Goal: Transaction & Acquisition: Purchase product/service

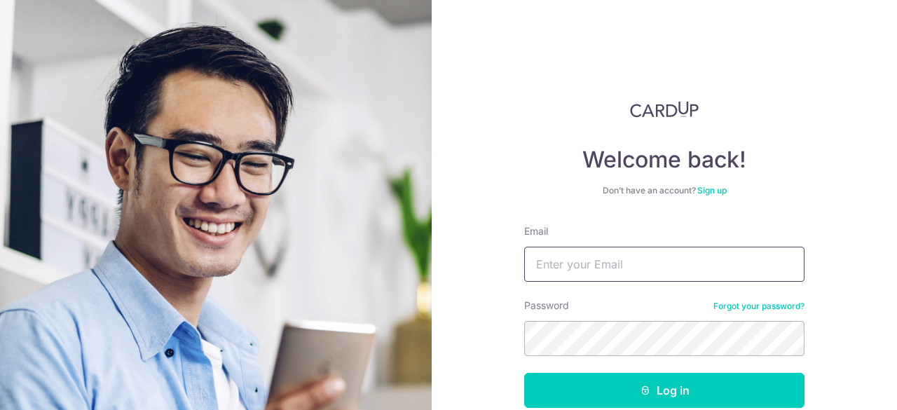
click at [625, 267] on input "Email" at bounding box center [664, 264] width 280 height 35
click at [612, 261] on input "Email" at bounding box center [664, 264] width 280 height 35
type input "[EMAIL_ADDRESS][DOMAIN_NAME]"
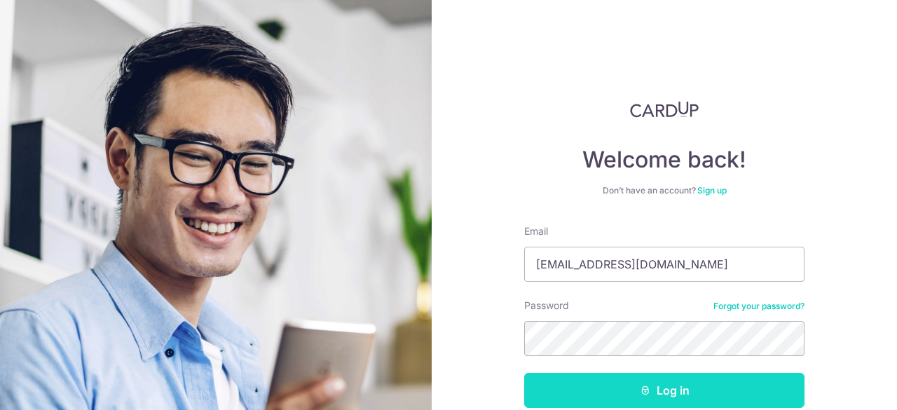
click at [658, 385] on button "Log in" at bounding box center [664, 390] width 280 height 35
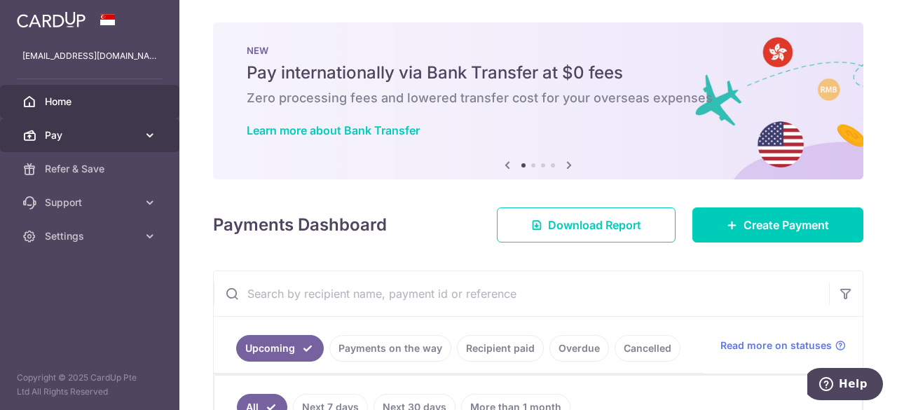
click at [150, 137] on icon at bounding box center [150, 135] width 14 height 14
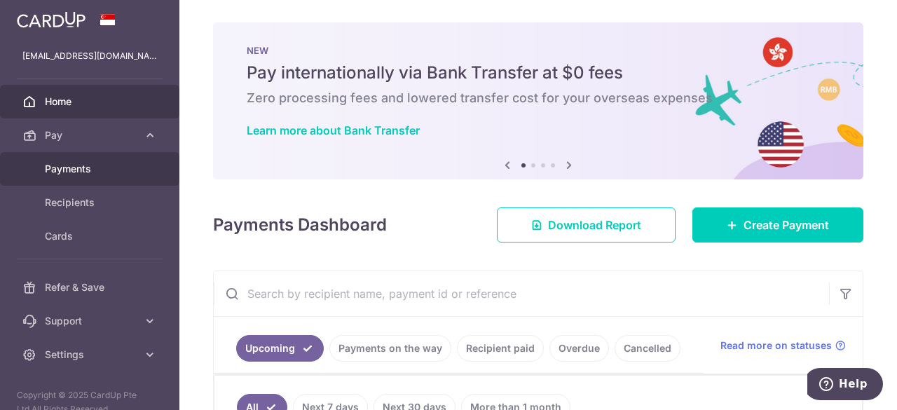
click at [97, 170] on span "Payments" at bounding box center [91, 169] width 92 height 14
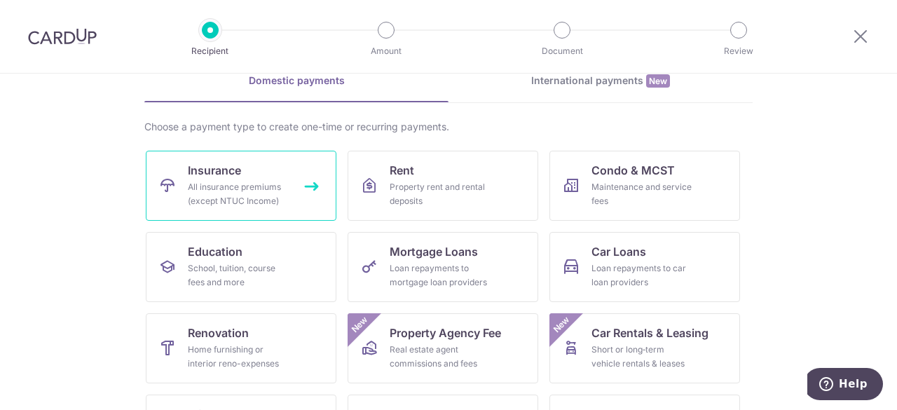
click at [212, 192] on div "All insurance premiums (except NTUC Income)" at bounding box center [238, 194] width 101 height 28
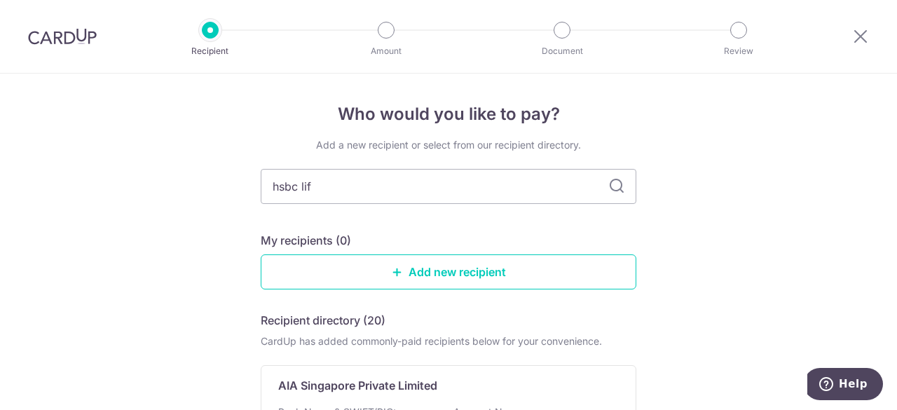
type input "hsbc life"
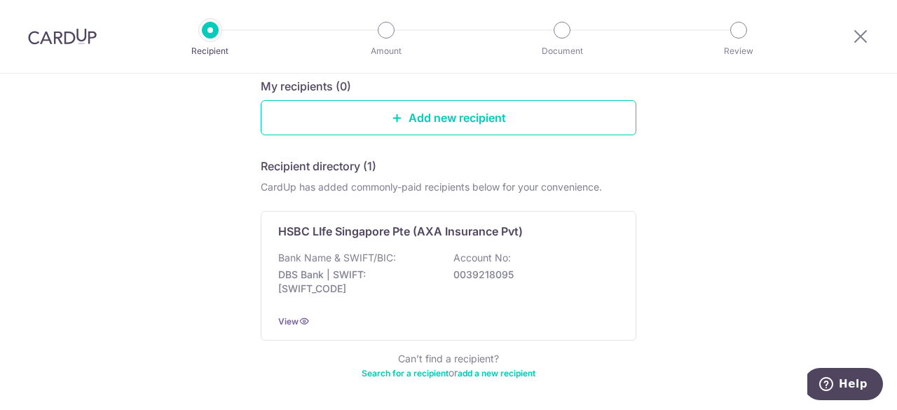
scroll to position [135, 0]
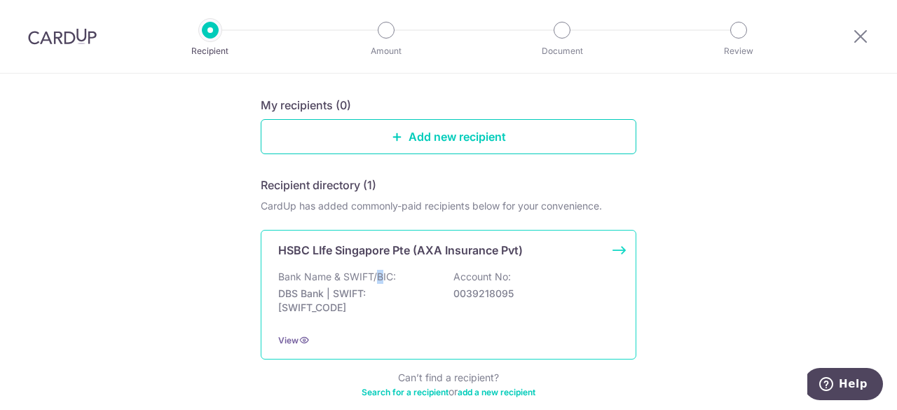
click at [376, 280] on p "Bank Name & SWIFT/BIC:" at bounding box center [337, 277] width 118 height 14
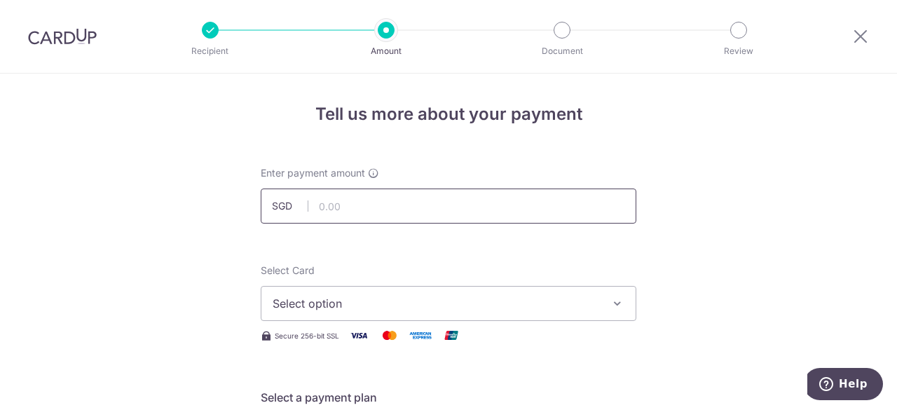
click at [347, 207] on input "text" at bounding box center [449, 205] width 376 height 35
type input "530.10"
click at [380, 309] on span "Select option" at bounding box center [436, 303] width 326 height 17
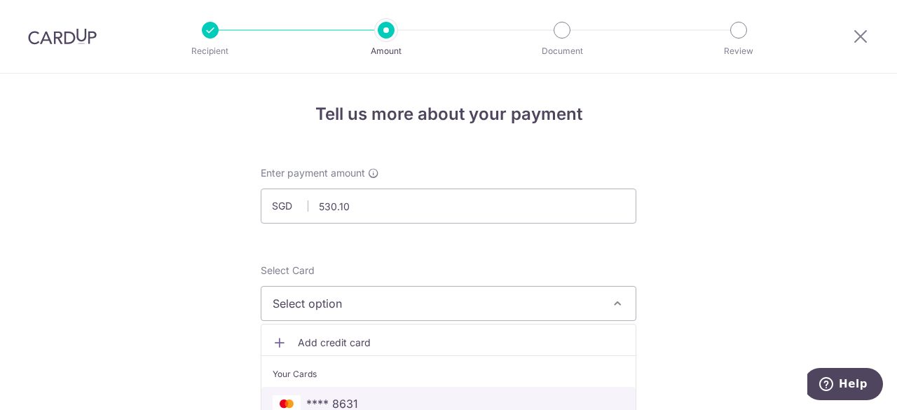
click at [378, 395] on span "**** 8631" at bounding box center [449, 403] width 352 height 17
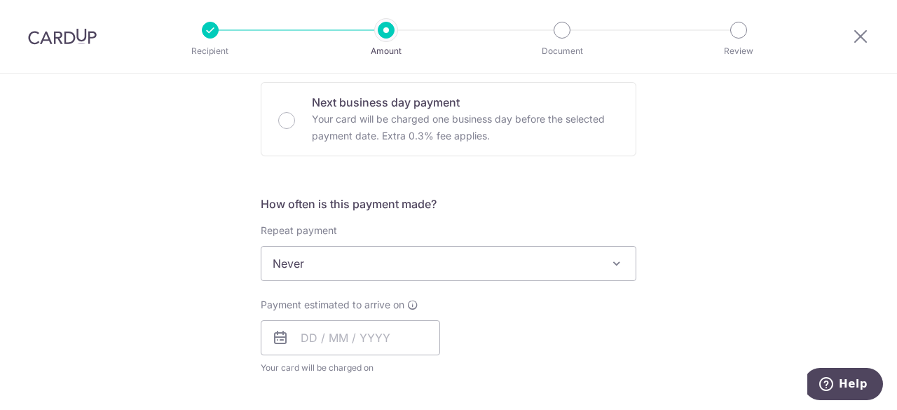
scroll to position [560, 0]
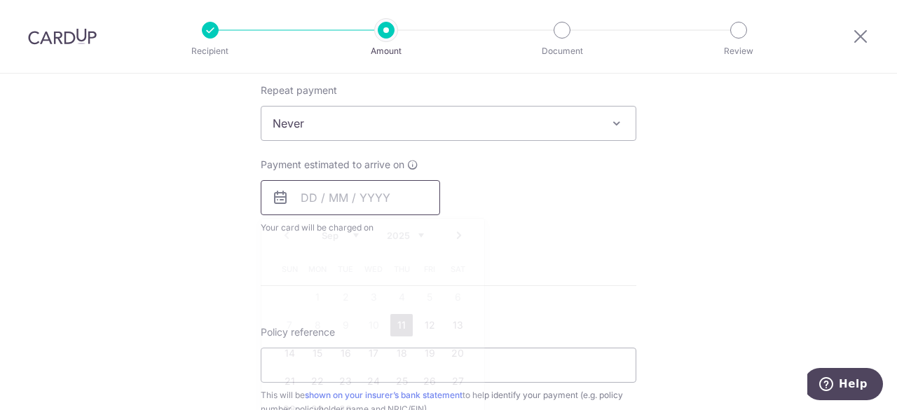
click at [338, 198] on input "text" at bounding box center [350, 197] width 179 height 35
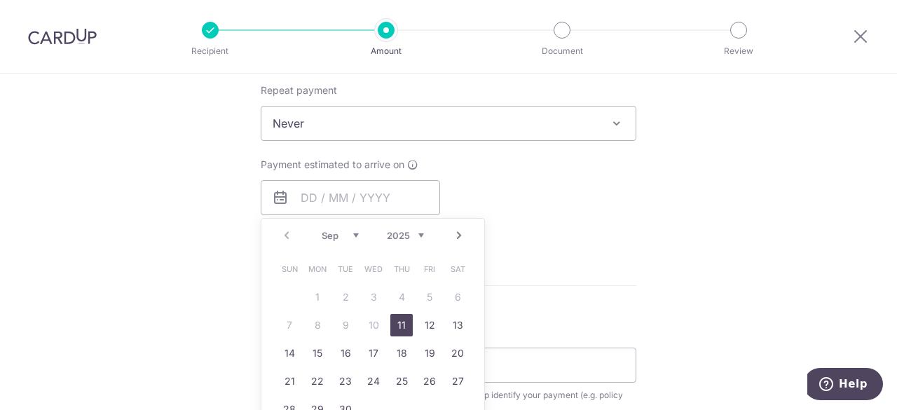
drag, startPoint x: 400, startPoint y: 329, endPoint x: 207, endPoint y: 349, distance: 194.4
click at [400, 329] on link "11" at bounding box center [401, 325] width 22 height 22
type input "11/09/2025"
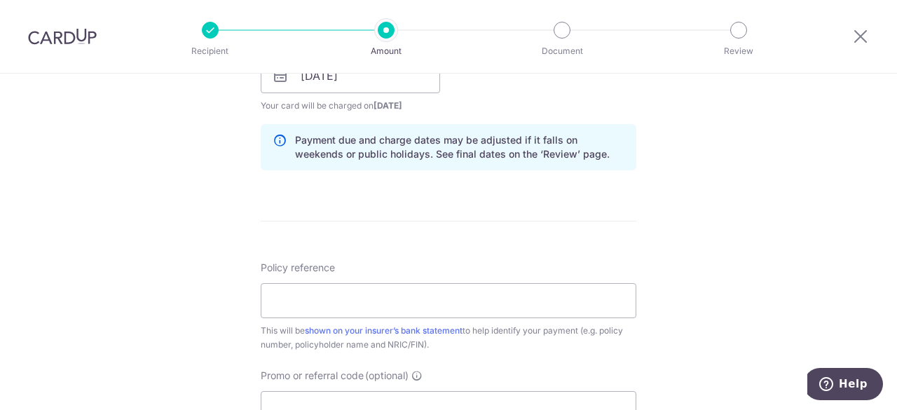
scroll to position [701, 0]
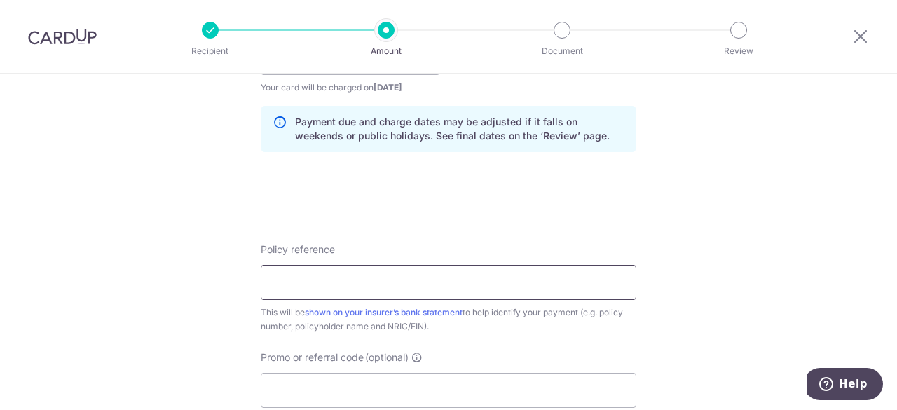
click at [301, 287] on input "Policy reference" at bounding box center [449, 282] width 376 height 35
click at [319, 282] on input "302-1034625" at bounding box center [449, 282] width 376 height 35
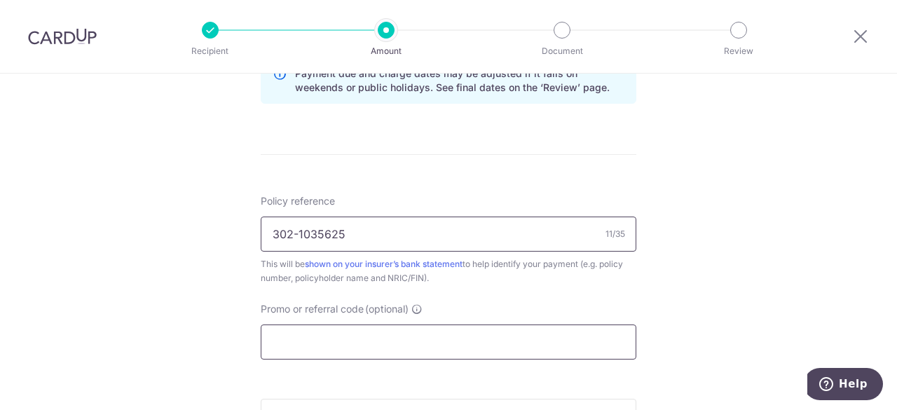
scroll to position [771, 0]
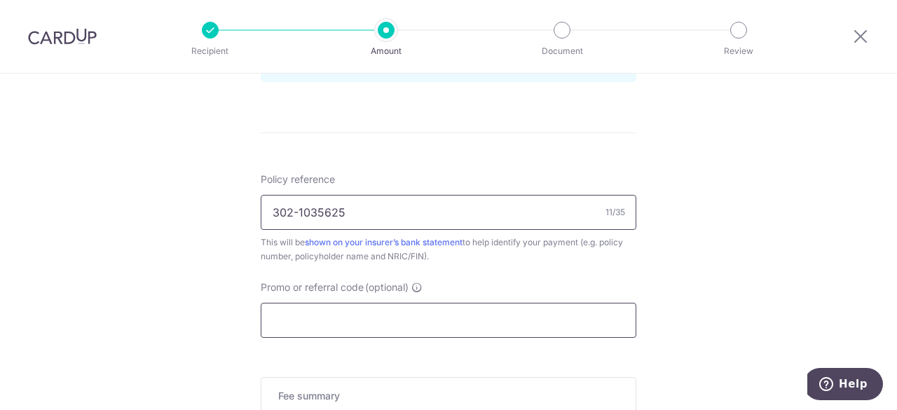
type input "302-1035625"
click at [339, 315] on input "Promo or referral code (optional)" at bounding box center [449, 320] width 376 height 35
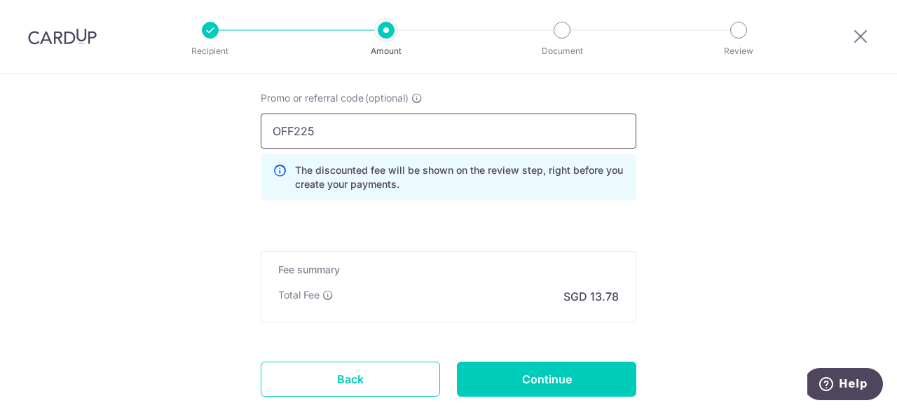
scroll to position [981, 0]
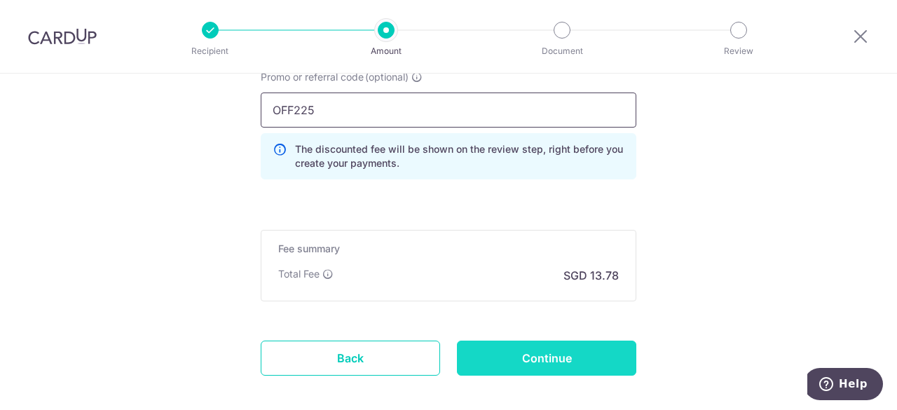
type input "OFF225"
click at [544, 353] on input "Continue" at bounding box center [546, 357] width 179 height 35
type input "Create Schedule"
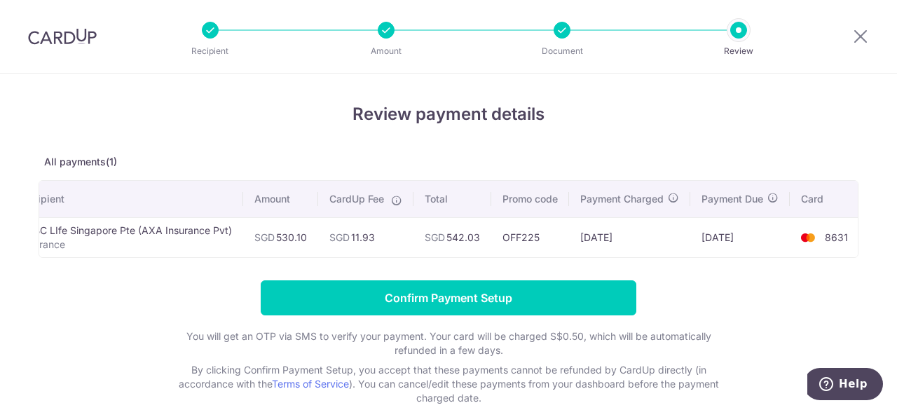
scroll to position [0, 49]
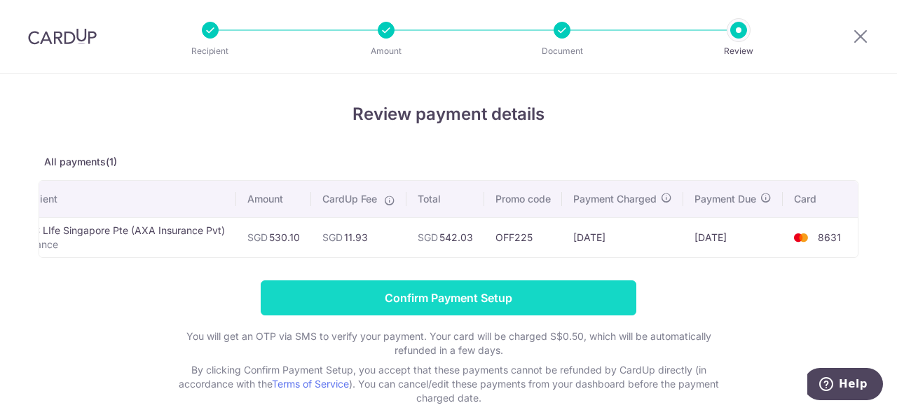
click at [476, 306] on input "Confirm Payment Setup" at bounding box center [449, 297] width 376 height 35
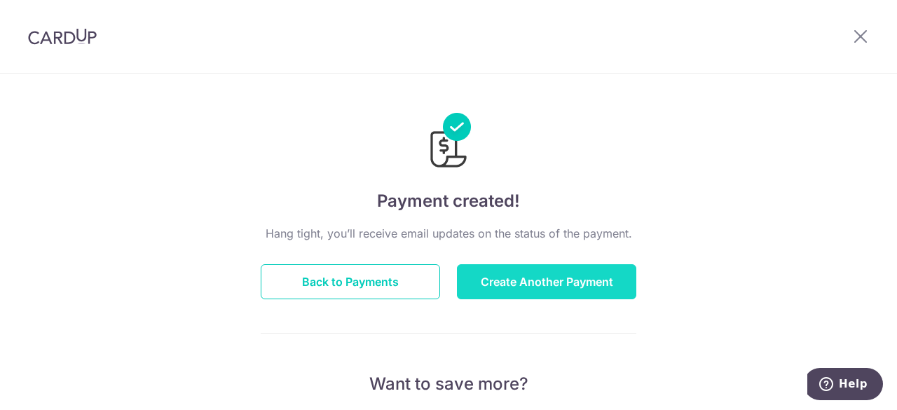
click at [542, 282] on button "Create Another Payment" at bounding box center [546, 281] width 179 height 35
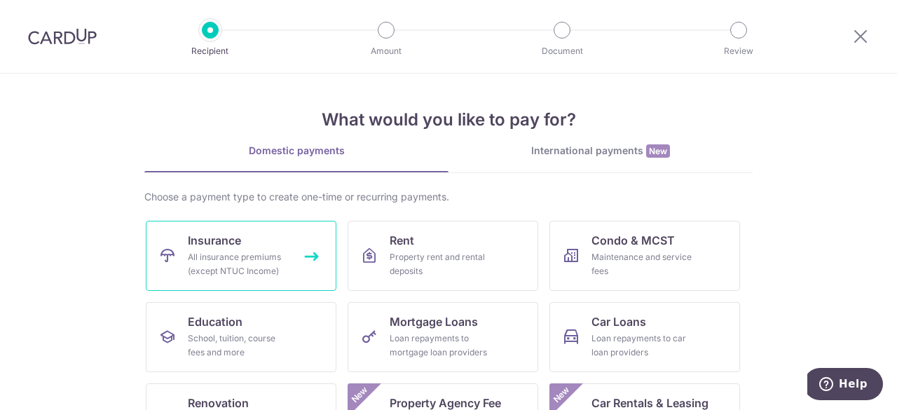
click at [254, 270] on div "All insurance premiums (except NTUC Income)" at bounding box center [238, 264] width 101 height 28
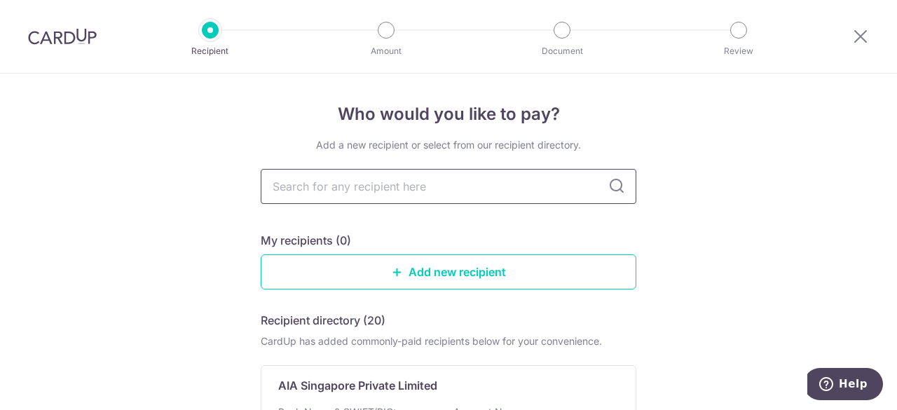
click at [338, 169] on input "text" at bounding box center [449, 186] width 376 height 35
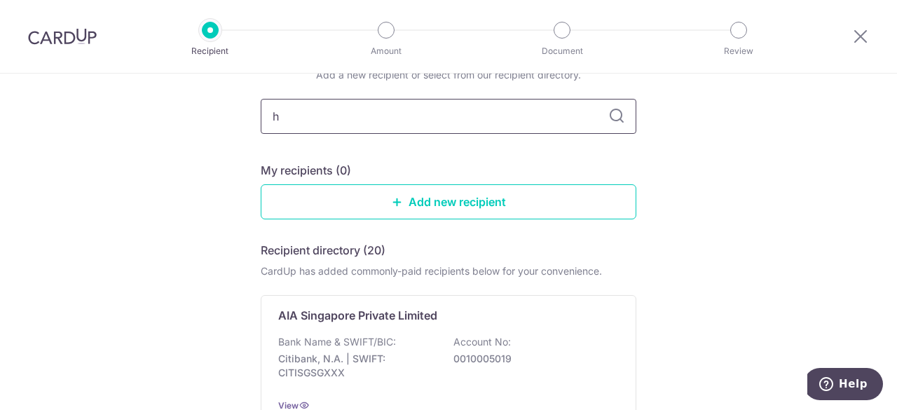
type input "hs"
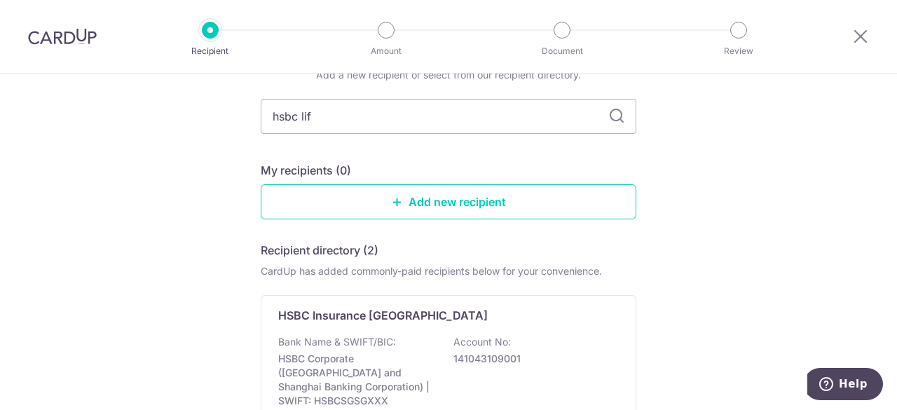
type input "hsbc life"
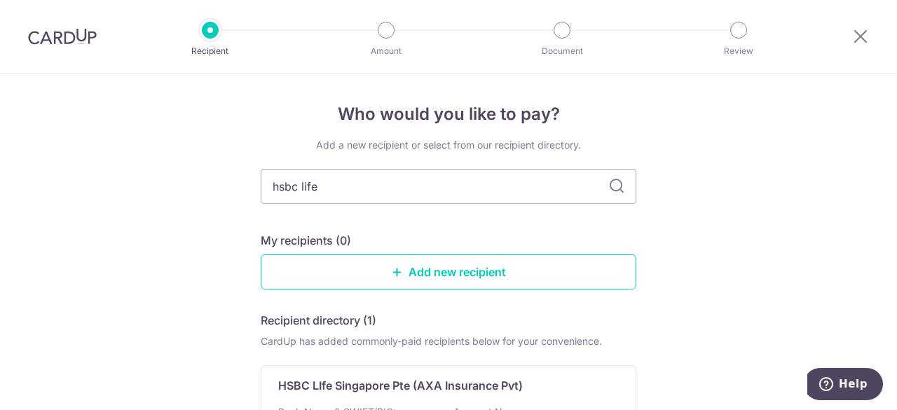
scroll to position [140, 0]
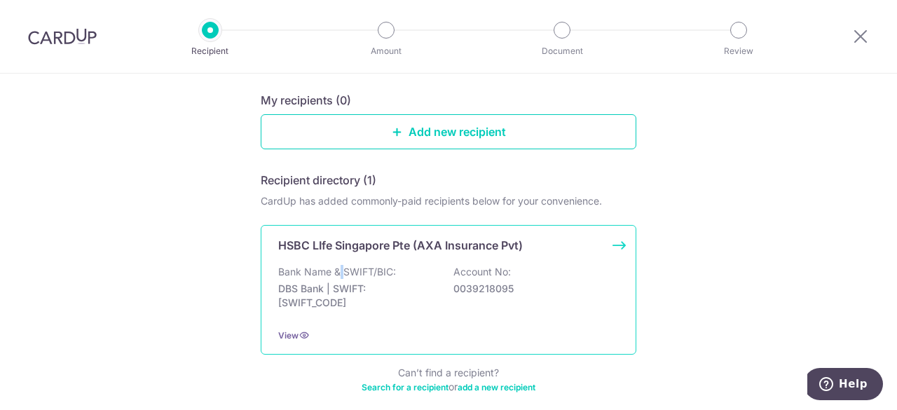
click at [338, 276] on p "Bank Name & SWIFT/BIC:" at bounding box center [337, 272] width 118 height 14
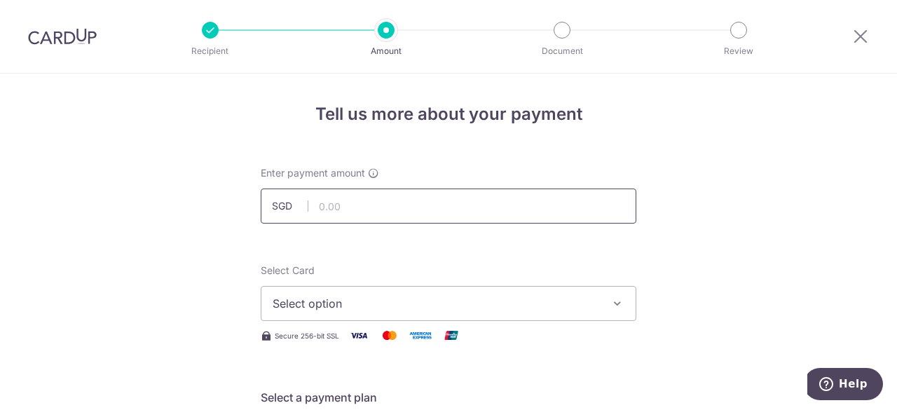
click at [350, 206] on input "text" at bounding box center [449, 205] width 376 height 35
type input "1,126.86"
click at [369, 305] on span "Select option" at bounding box center [436, 303] width 326 height 17
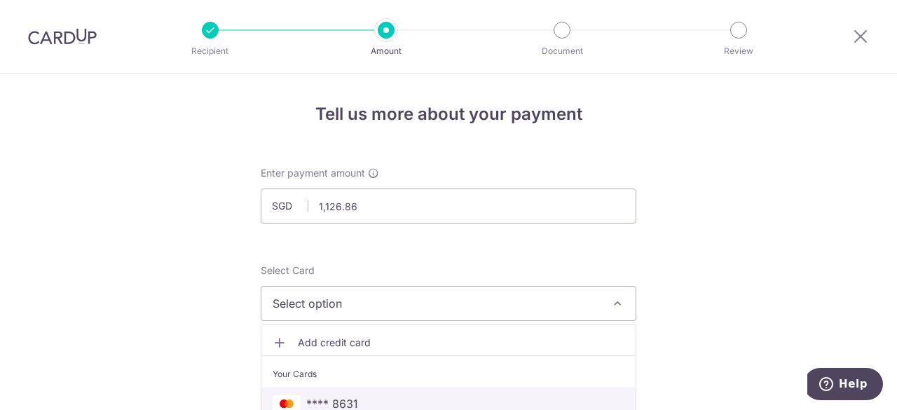
drag, startPoint x: 312, startPoint y: 393, endPoint x: 303, endPoint y: 388, distance: 10.3
click at [312, 393] on link "**** 8631" at bounding box center [448, 404] width 374 height 34
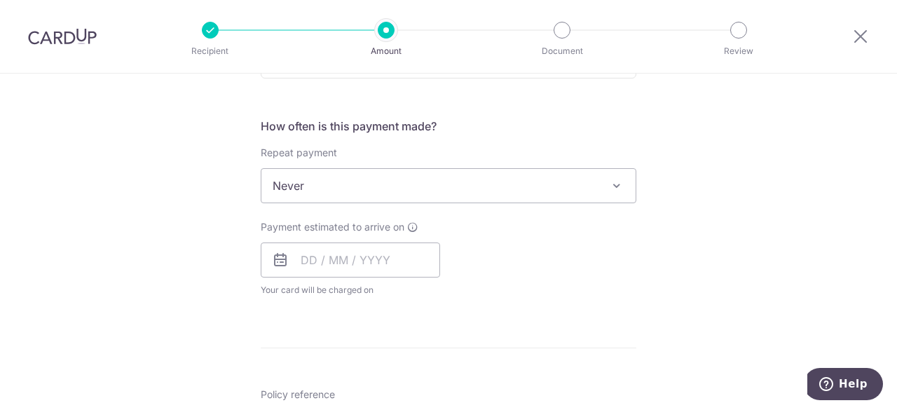
scroll to position [560, 0]
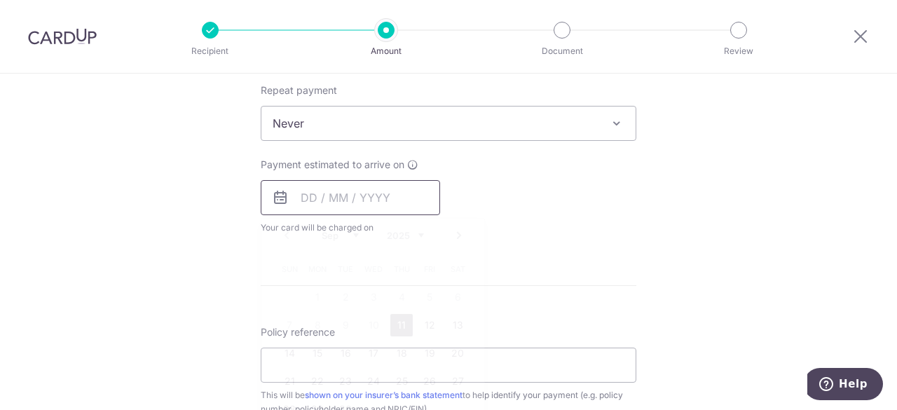
click at [339, 197] on input "text" at bounding box center [350, 197] width 179 height 35
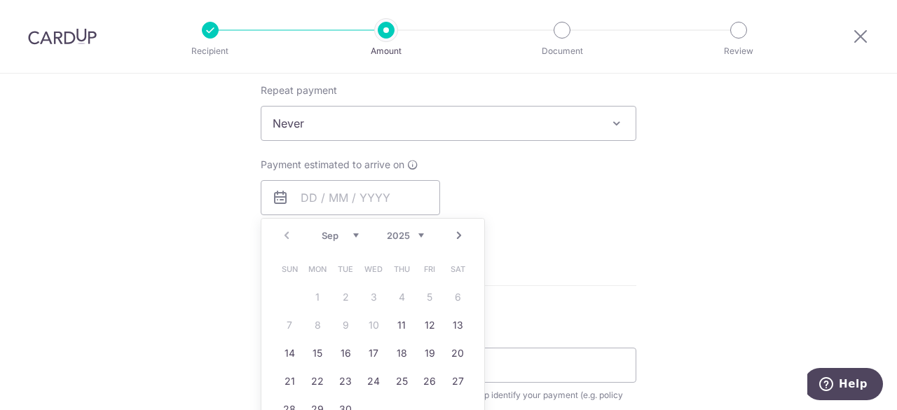
click at [404, 337] on tbody "1 2 3 4 5 6 7 8 9 10 11 12 13 14 15 16 17 18 19 20 21 22 23 24 25 26 27 28 29 30" at bounding box center [373, 353] width 196 height 140
click at [402, 326] on link "11" at bounding box center [401, 325] width 22 height 22
type input "[DATE]"
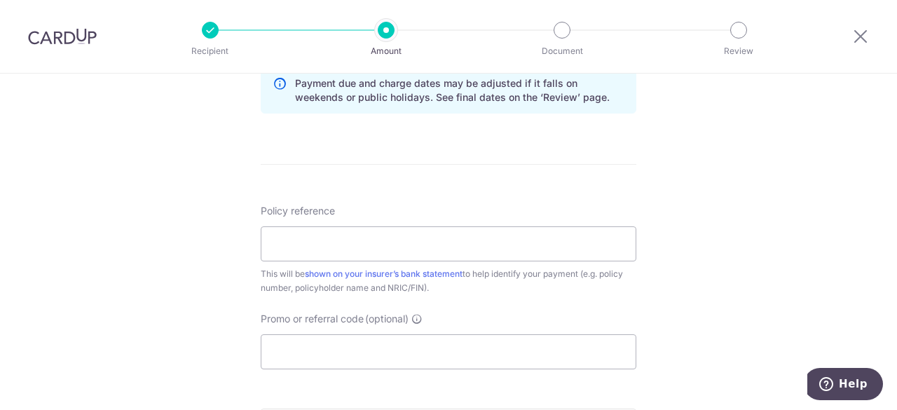
scroll to position [771, 0]
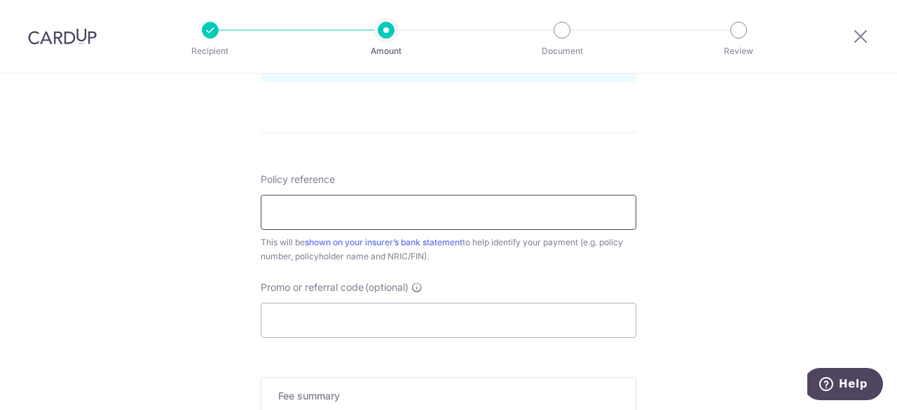
click at [297, 219] on input "Policy reference" at bounding box center [449, 212] width 376 height 35
click at [289, 216] on input "Policy reference" at bounding box center [449, 212] width 376 height 35
paste input "102-2294365"
type input "102-2294365"
drag, startPoint x: 291, startPoint y: 303, endPoint x: 293, endPoint y: 315, distance: 11.3
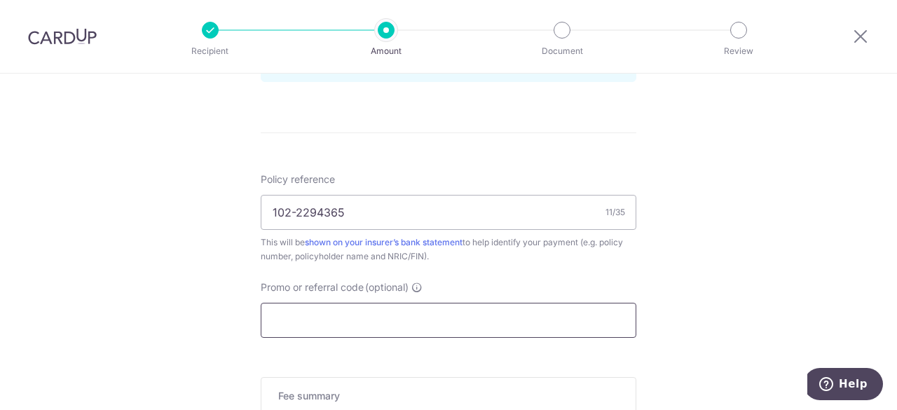
click at [291, 305] on input "Promo or referral code (optional)" at bounding box center [449, 320] width 376 height 35
click at [293, 317] on input "Promo or referral code (optional)" at bounding box center [449, 320] width 376 height 35
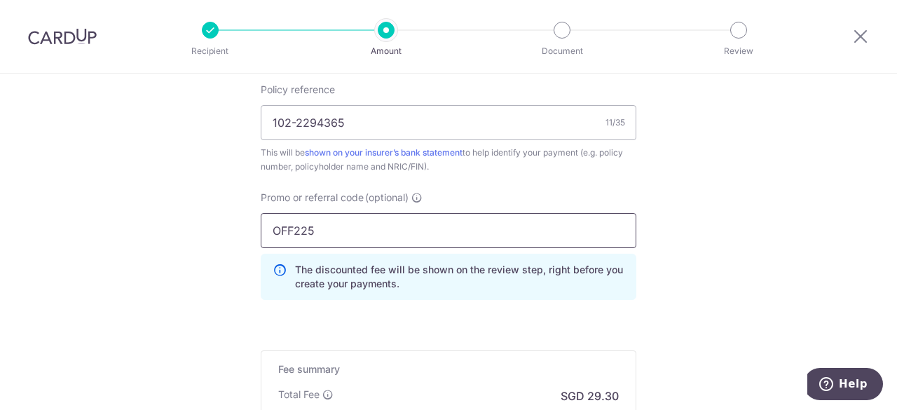
scroll to position [981, 0]
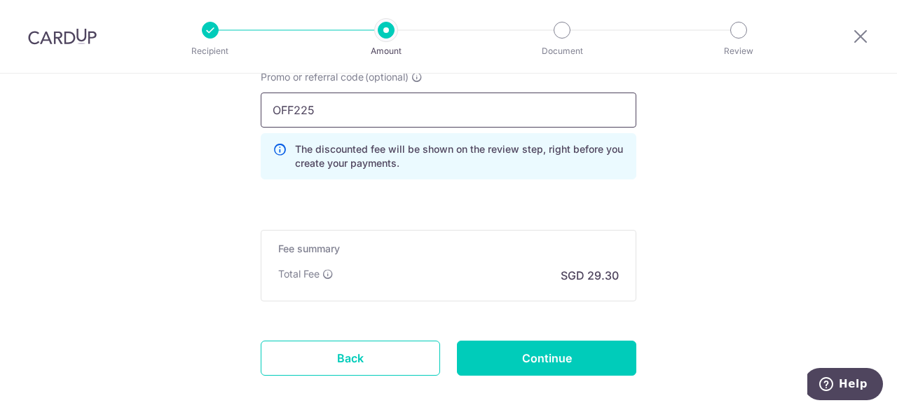
type input "OFF225"
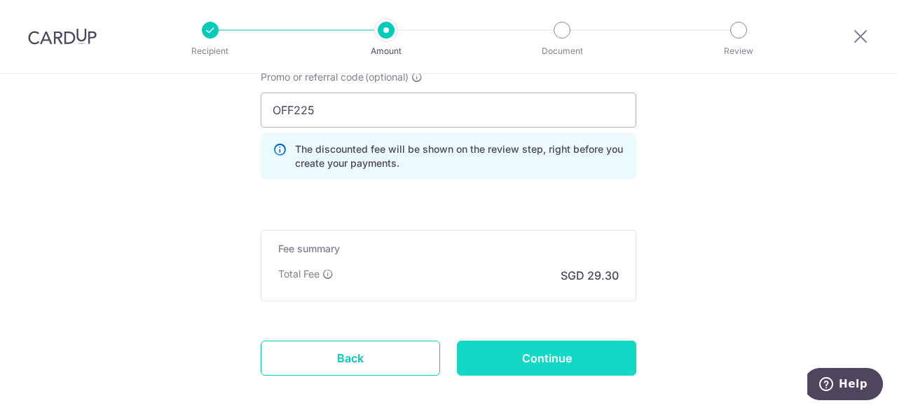
click at [590, 351] on input "Continue" at bounding box center [546, 357] width 179 height 35
type input "Create Schedule"
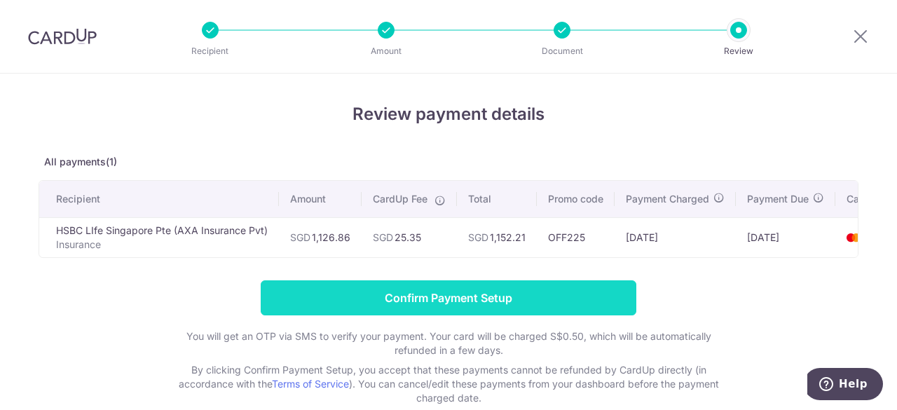
click at [436, 308] on input "Confirm Payment Setup" at bounding box center [449, 297] width 376 height 35
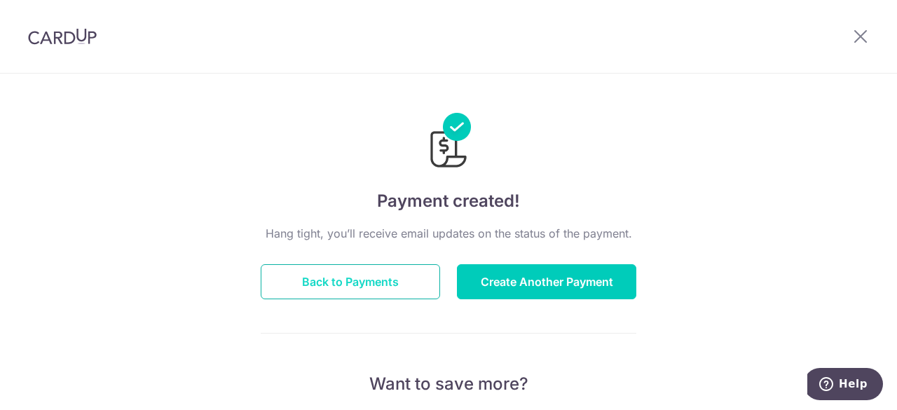
click at [398, 284] on button "Back to Payments" at bounding box center [350, 281] width 179 height 35
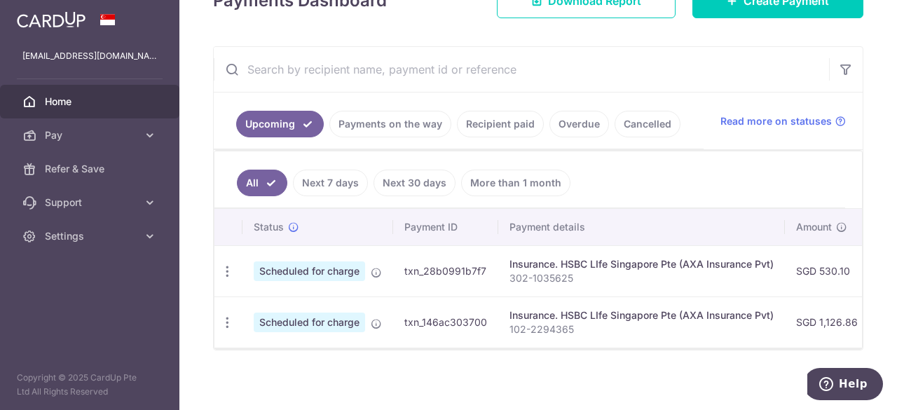
scroll to position [233, 0]
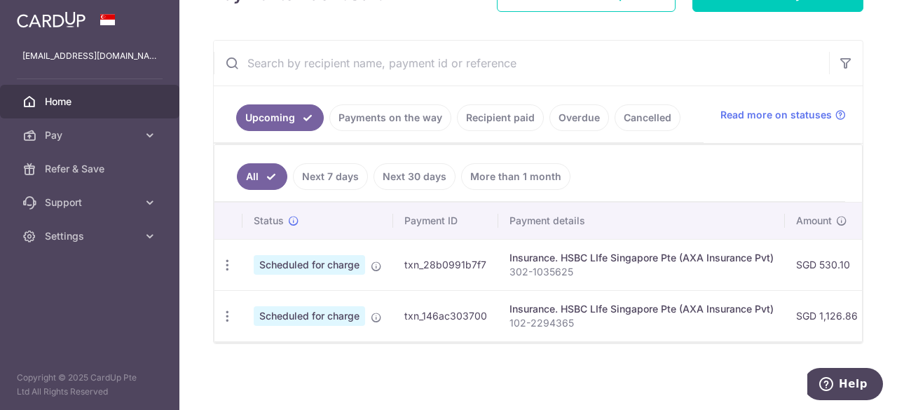
click at [687, 383] on div "× Pause Schedule Pause all future payments in this series Pause just this one p…" at bounding box center [537, 205] width 717 height 410
